Goal: Navigation & Orientation: Find specific page/section

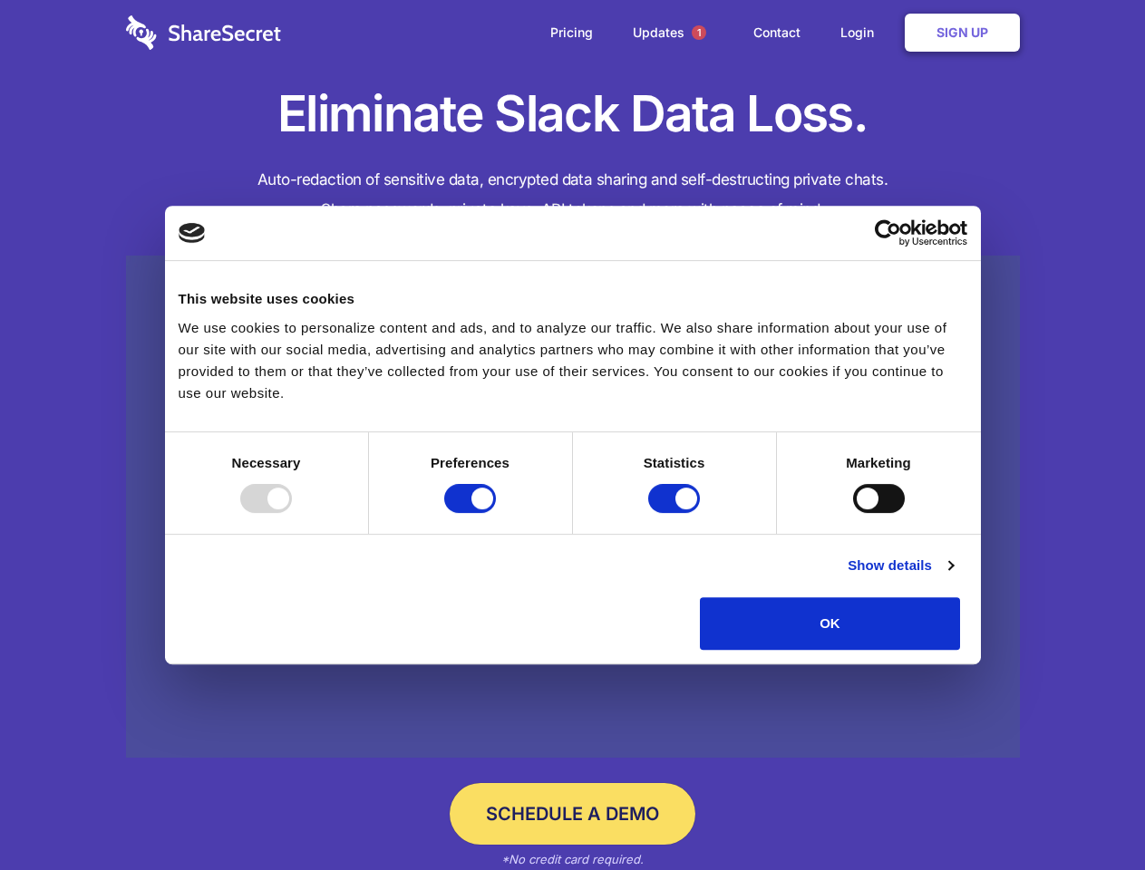
click at [292, 513] on div at bounding box center [266, 498] width 52 height 29
click at [496, 513] on input "Preferences" at bounding box center [470, 498] width 52 height 29
checkbox input "false"
click at [676, 513] on input "Statistics" at bounding box center [674, 498] width 52 height 29
checkbox input "false"
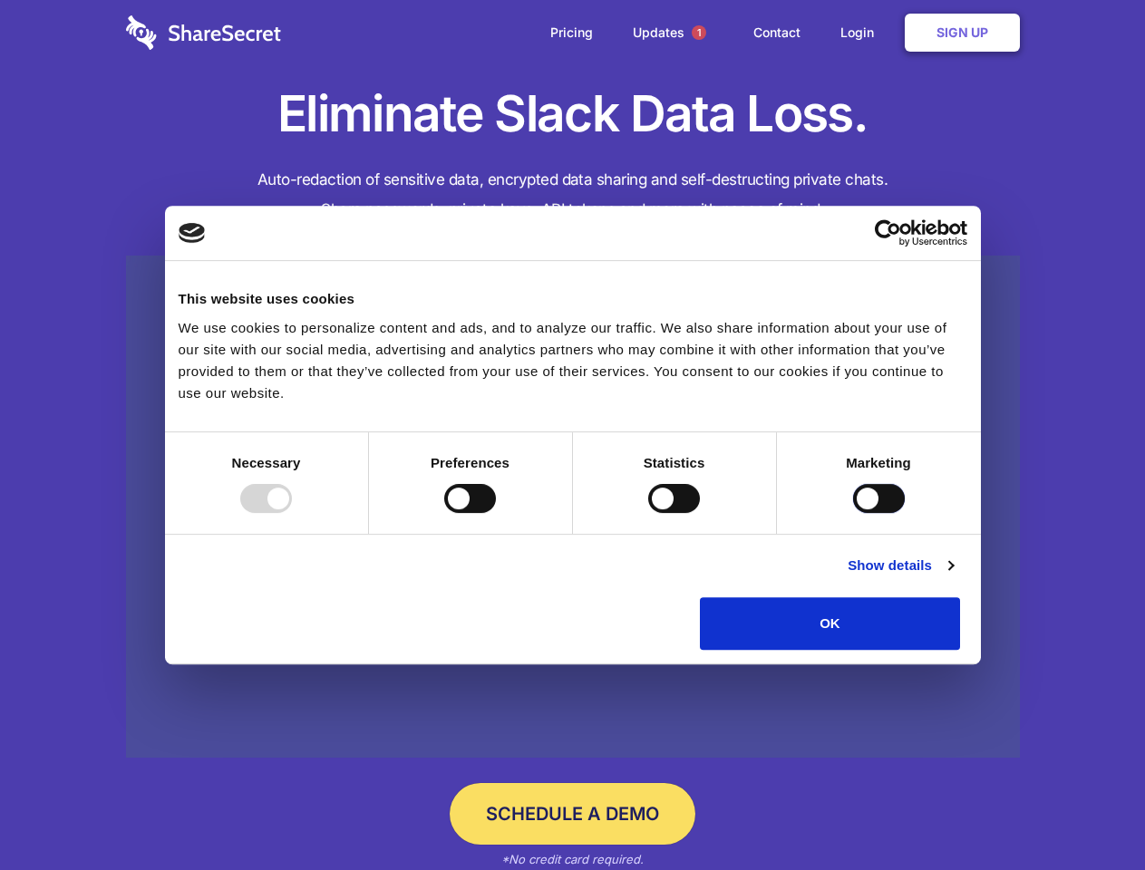
click at [853, 513] on input "Marketing" at bounding box center [879, 498] width 52 height 29
checkbox input "true"
click at [953, 576] on link "Show details" at bounding box center [899, 566] width 105 height 22
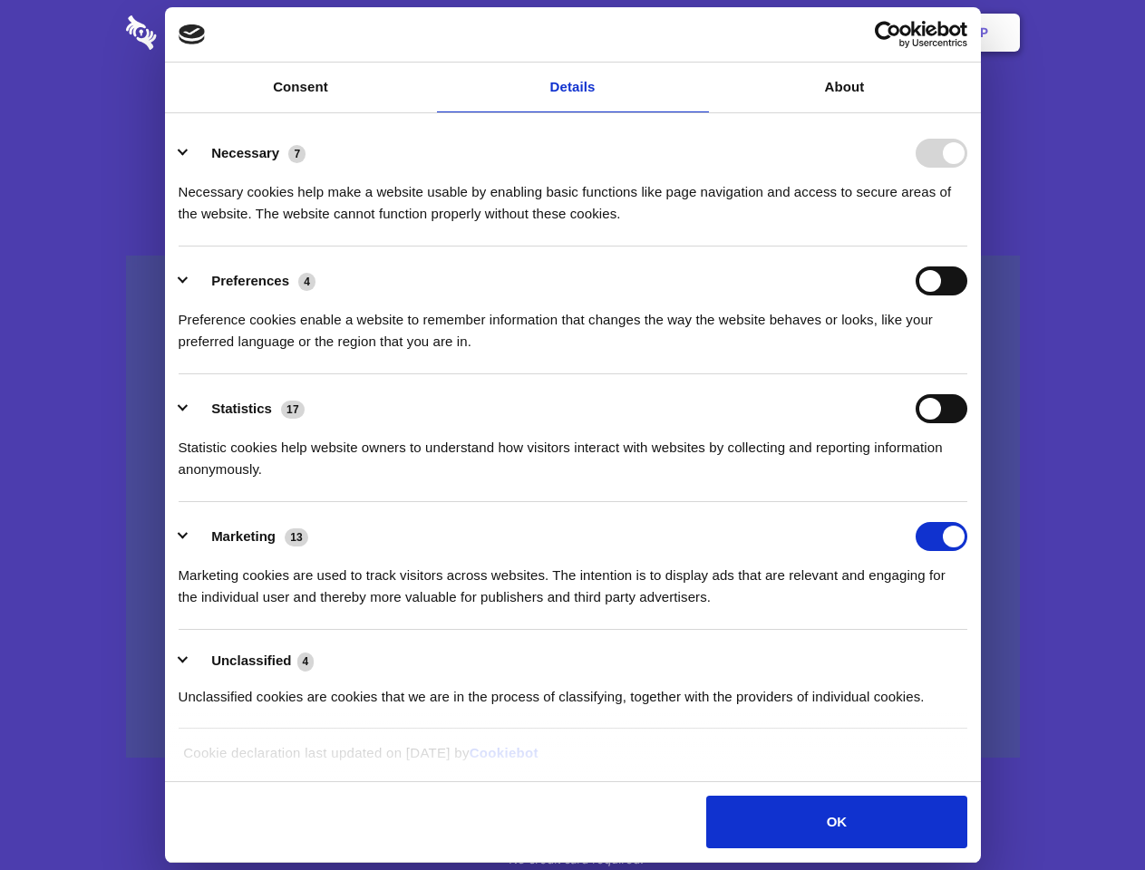
click at [967, 353] on div "Preference cookies enable a website to remember information that changes the wa…" at bounding box center [573, 323] width 789 height 57
click at [698, 33] on span "1" at bounding box center [699, 32] width 15 height 15
